Goal: Navigation & Orientation: Find specific page/section

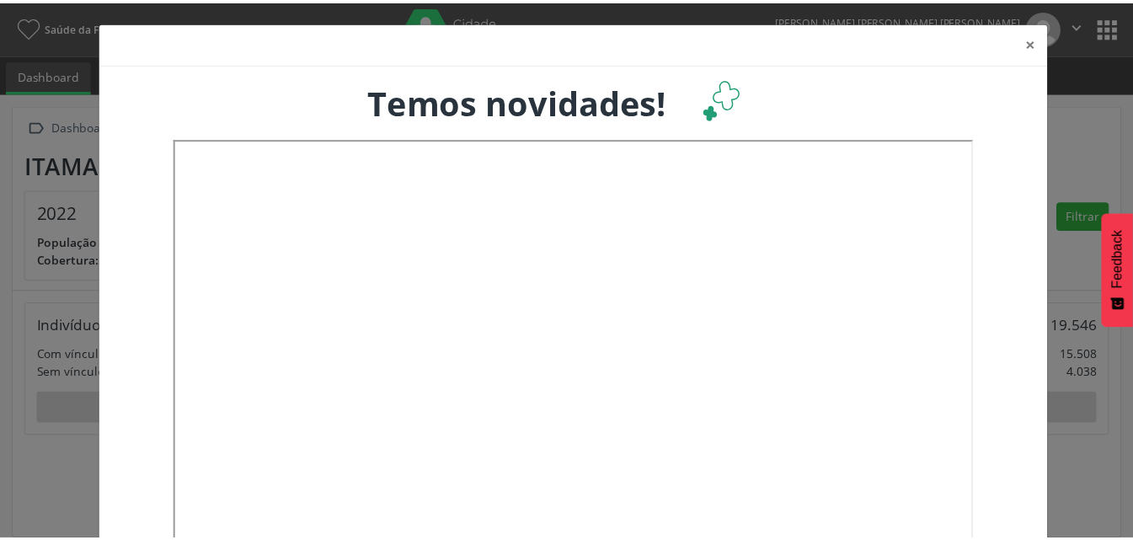
scroll to position [280, 374]
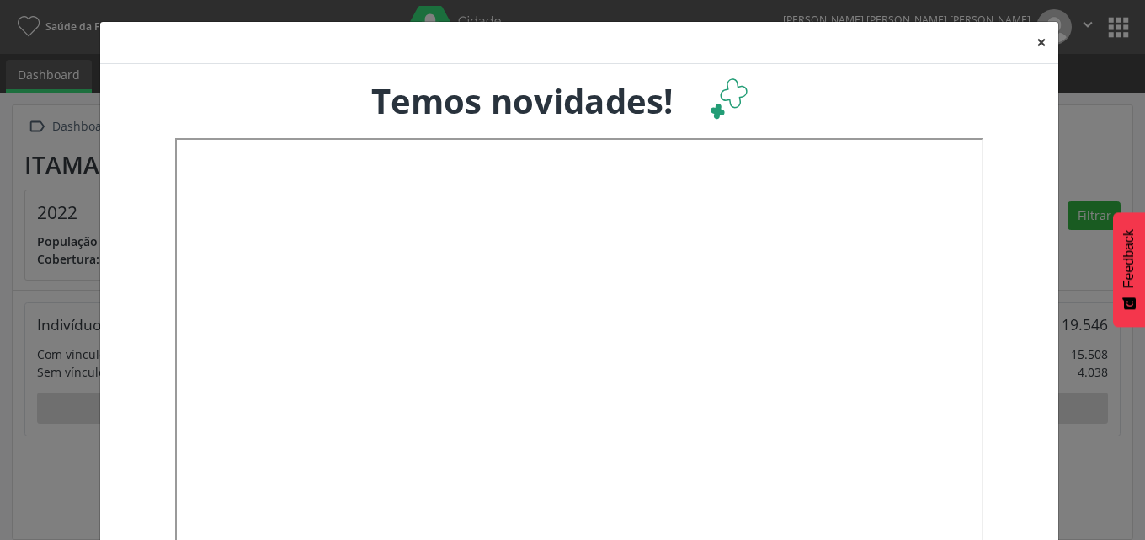
click at [1045, 45] on button "×" at bounding box center [1042, 42] width 34 height 41
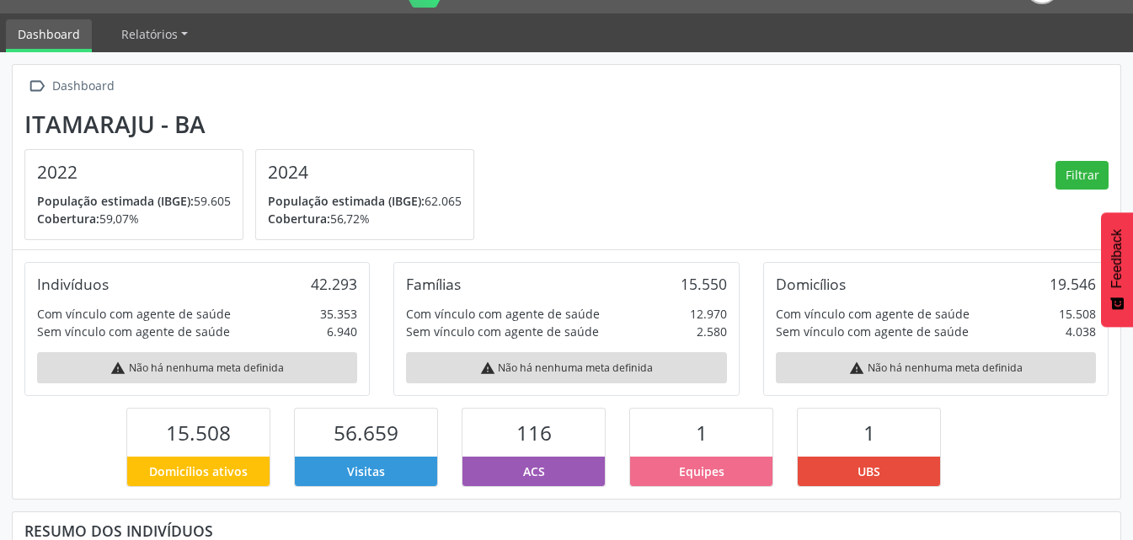
scroll to position [0, 0]
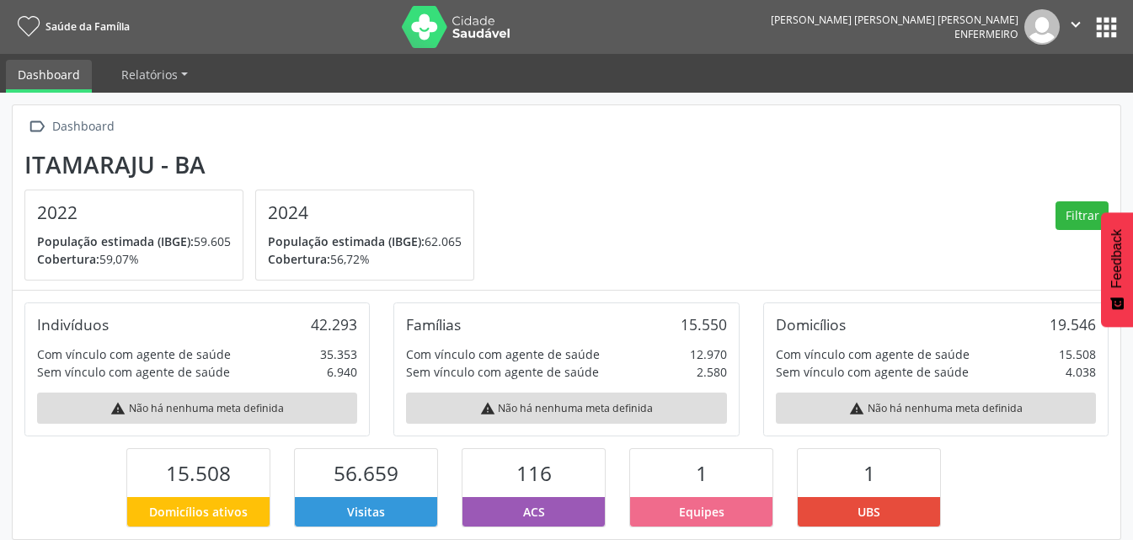
click at [1101, 20] on button "apps" at bounding box center [1105, 27] width 29 height 29
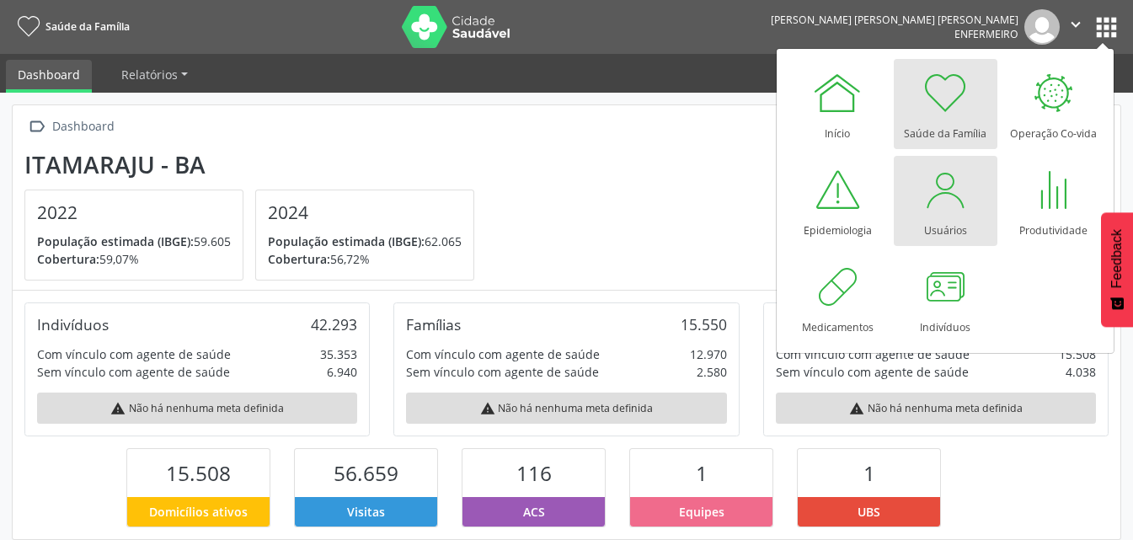
click at [935, 212] on div at bounding box center [945, 189] width 51 height 51
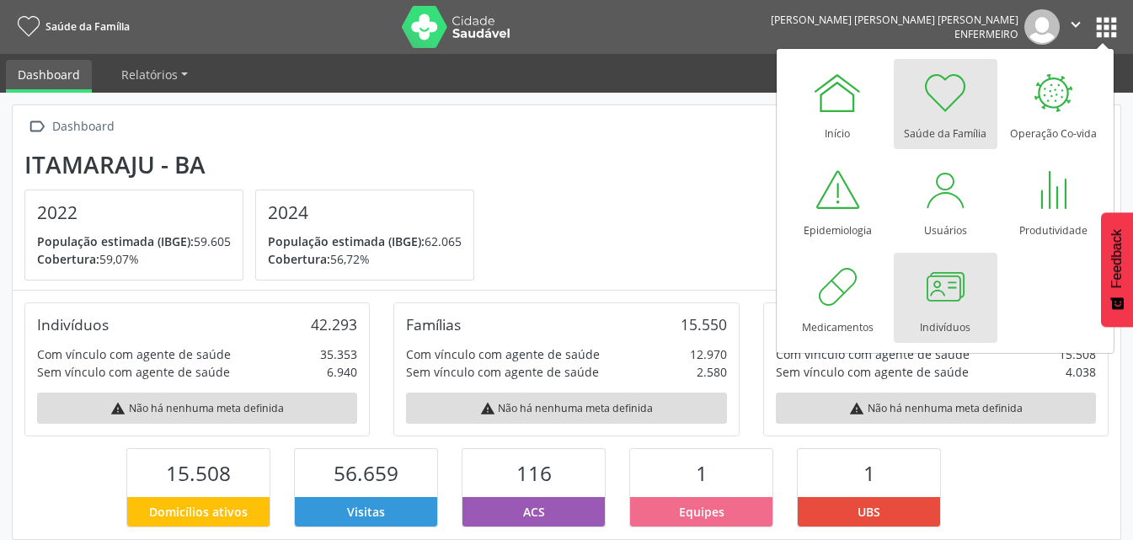
click at [940, 301] on div at bounding box center [945, 286] width 51 height 51
click at [958, 295] on div at bounding box center [945, 286] width 51 height 51
click at [947, 291] on div at bounding box center [945, 286] width 51 height 51
click at [936, 283] on div at bounding box center [945, 286] width 51 height 51
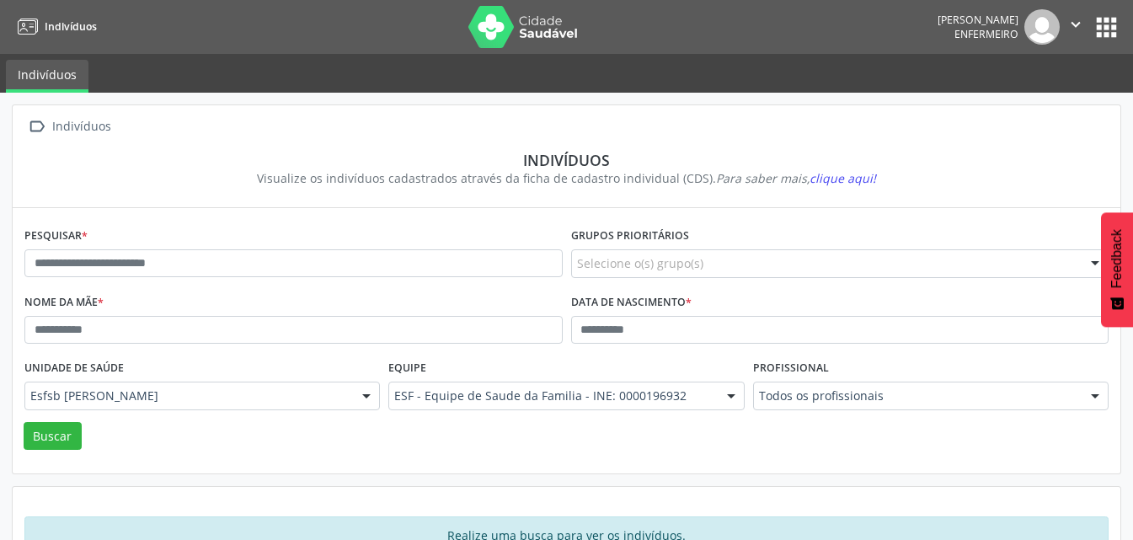
click at [52, 21] on span "Indivíduos" at bounding box center [71, 26] width 52 height 14
click at [52, 72] on link "Indivíduos" at bounding box center [47, 76] width 83 height 33
click at [1074, 24] on icon "" at bounding box center [1075, 24] width 19 height 19
click at [1016, 109] on link "Sair" at bounding box center [1032, 103] width 116 height 24
